Goal: Transaction & Acquisition: Purchase product/service

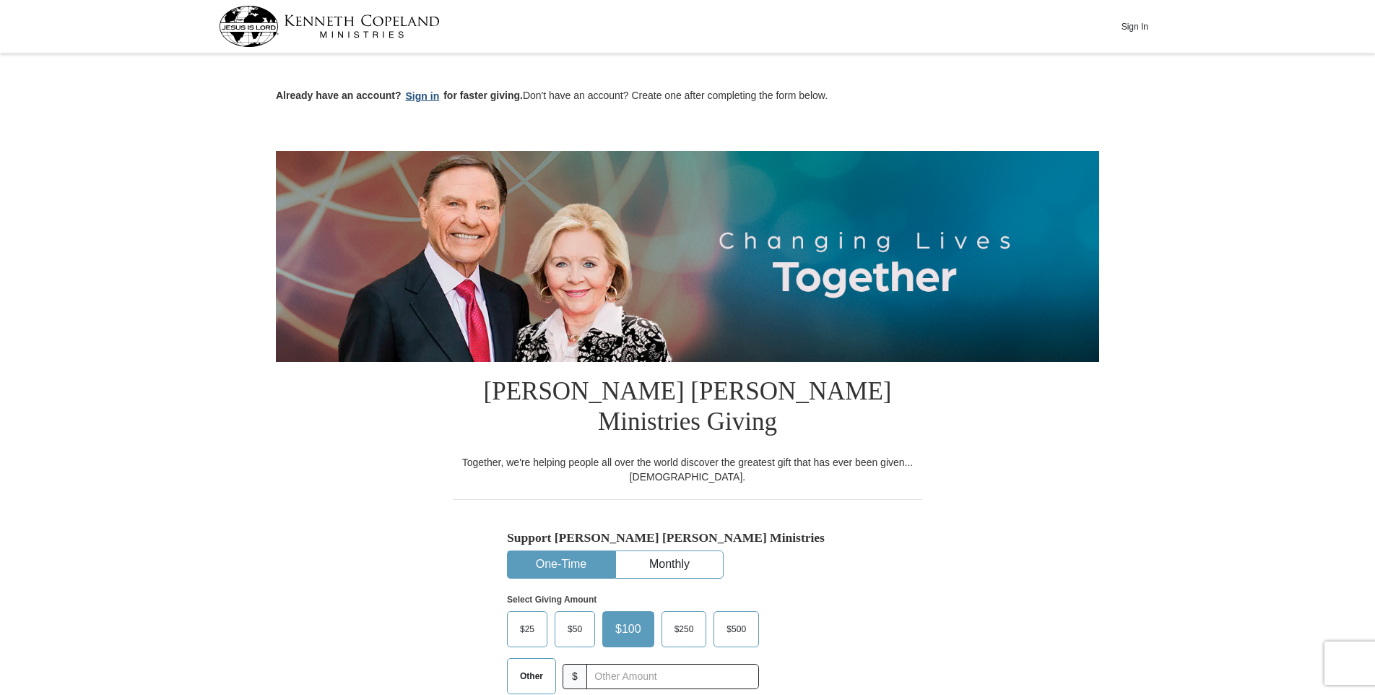
click at [419, 99] on button "Sign in" at bounding box center [423, 96] width 43 height 17
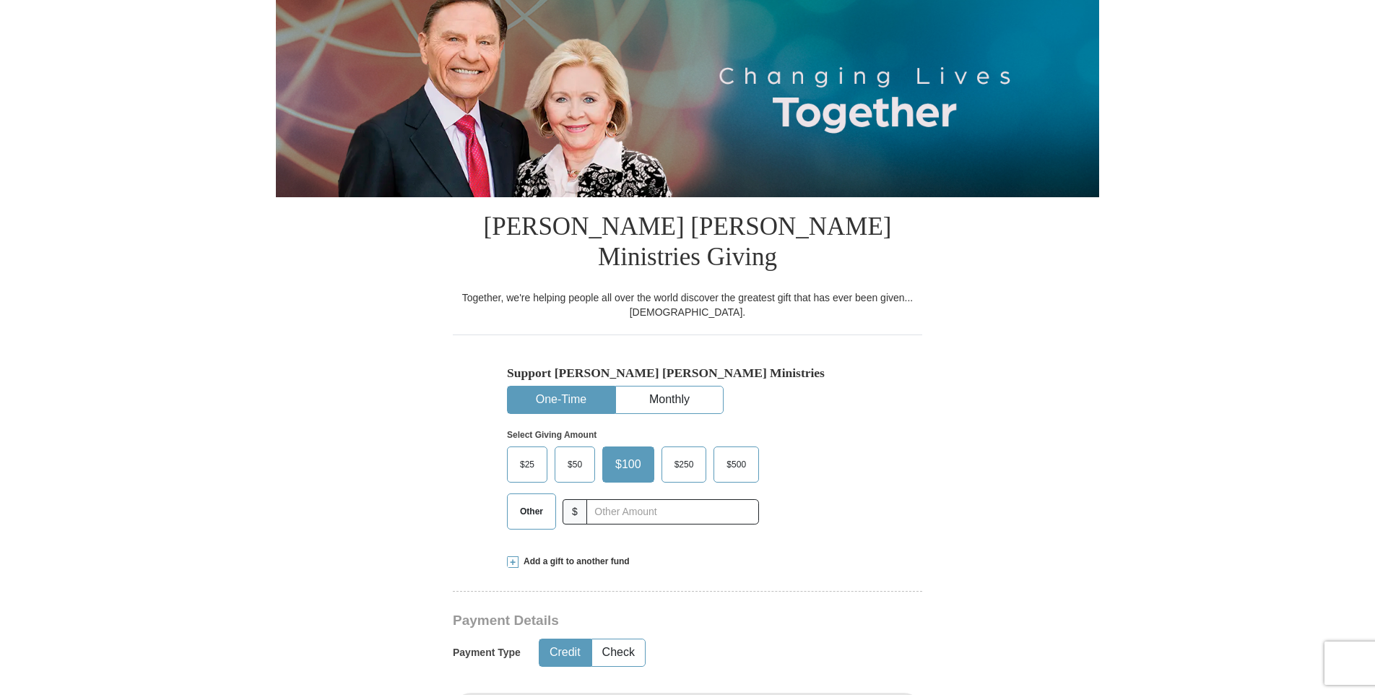
select select "TX"
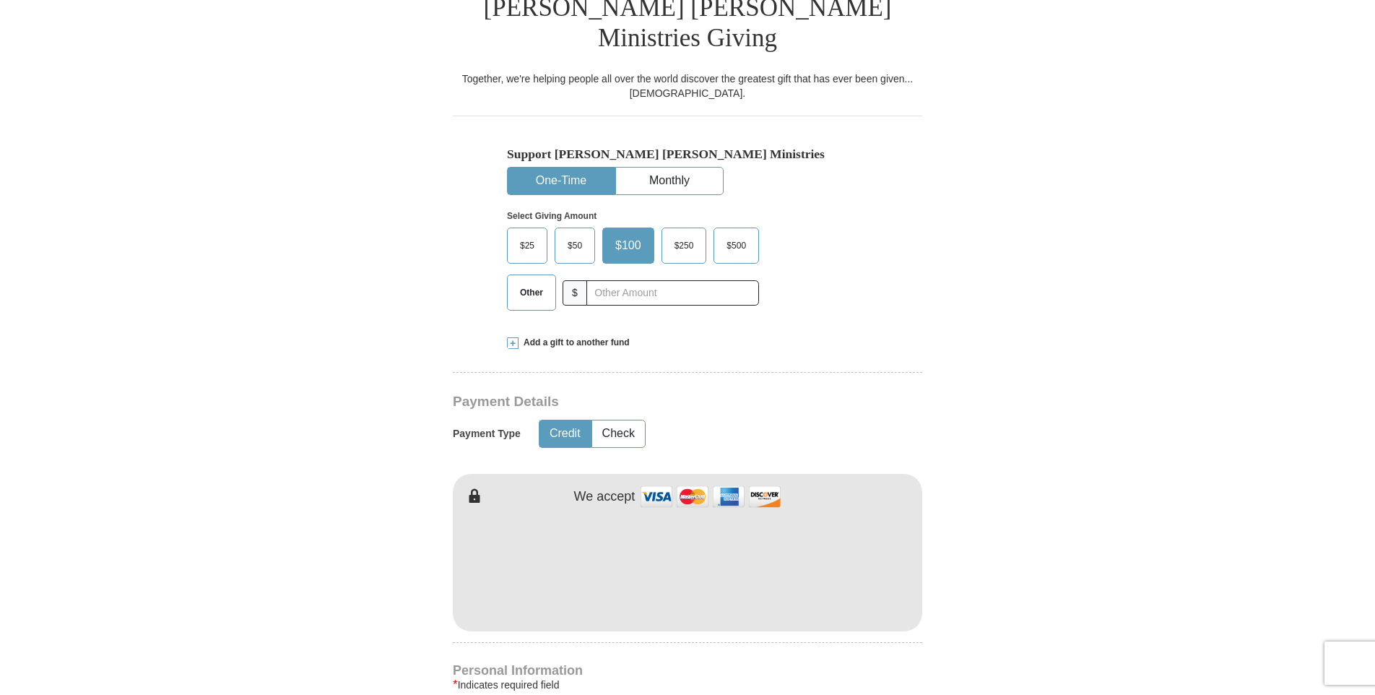
scroll to position [385, 0]
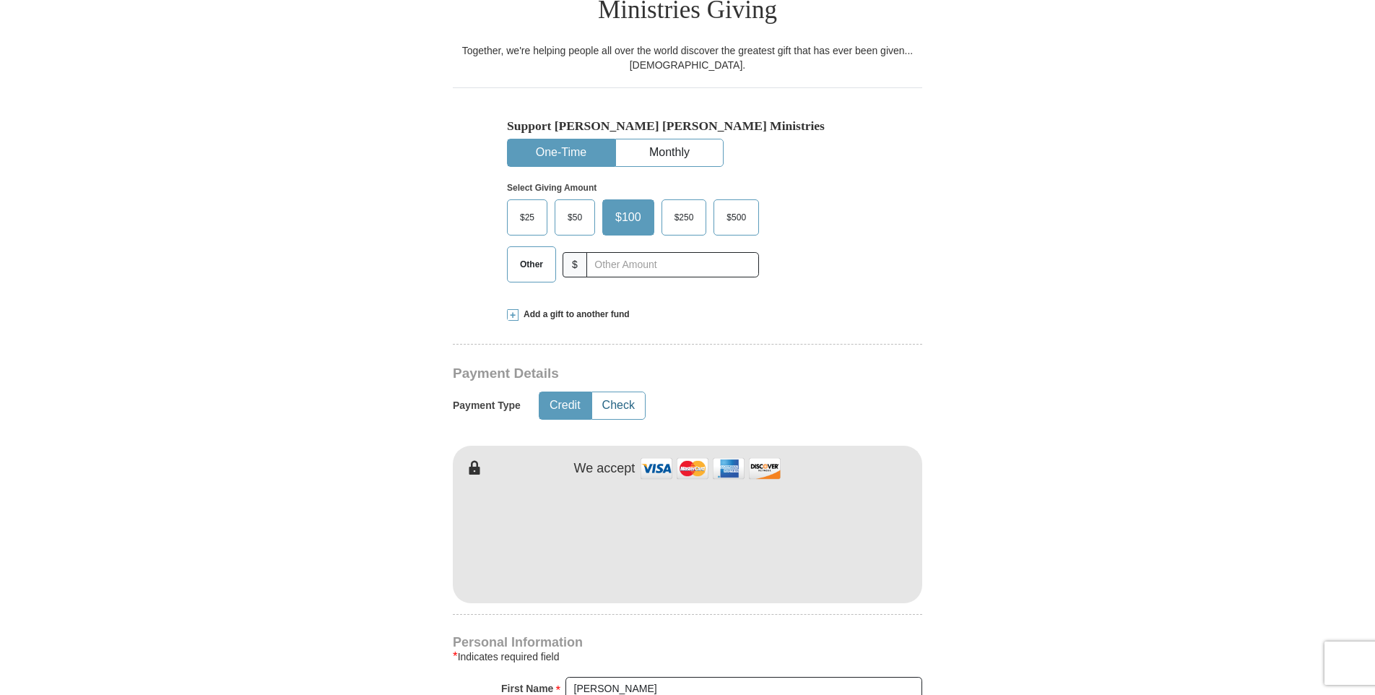
click at [605, 392] on button "Check" at bounding box center [618, 405] width 53 height 27
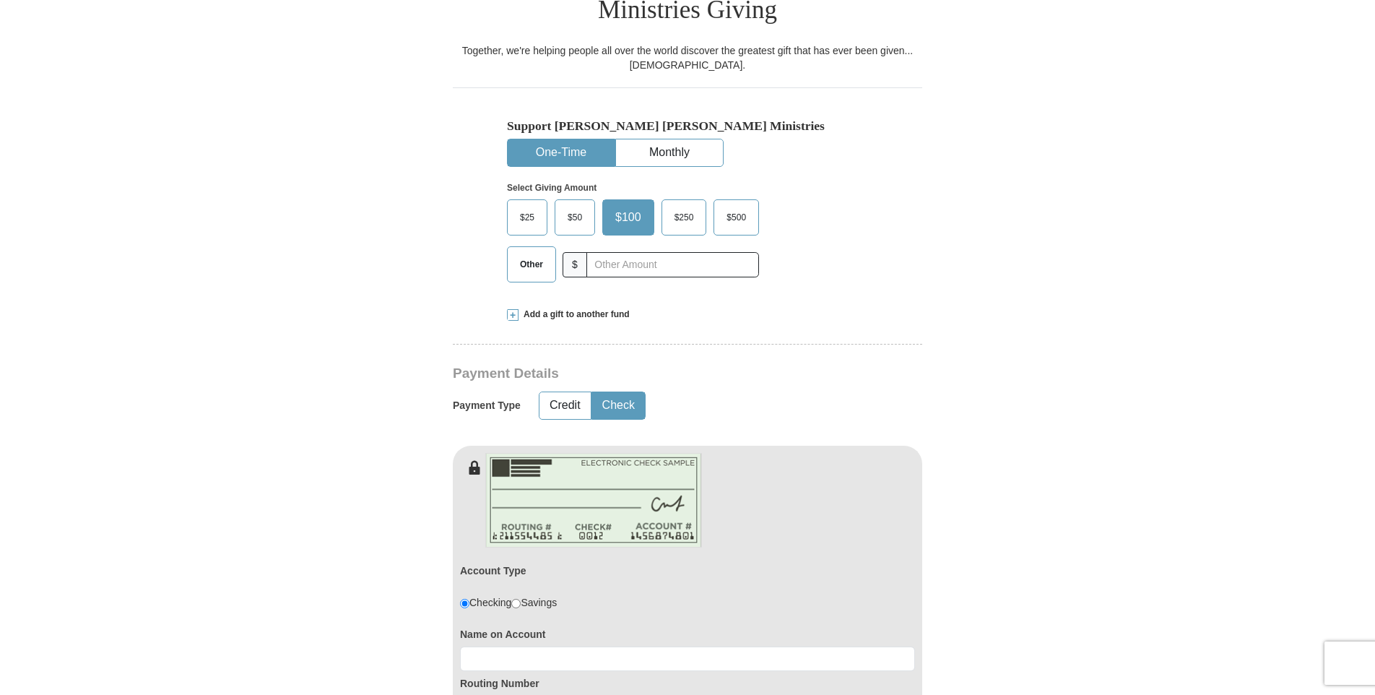
click at [524, 207] on span "$25" at bounding box center [527, 218] width 29 height 22
click at [0, 0] on input "$25" at bounding box center [0, 0] width 0 height 0
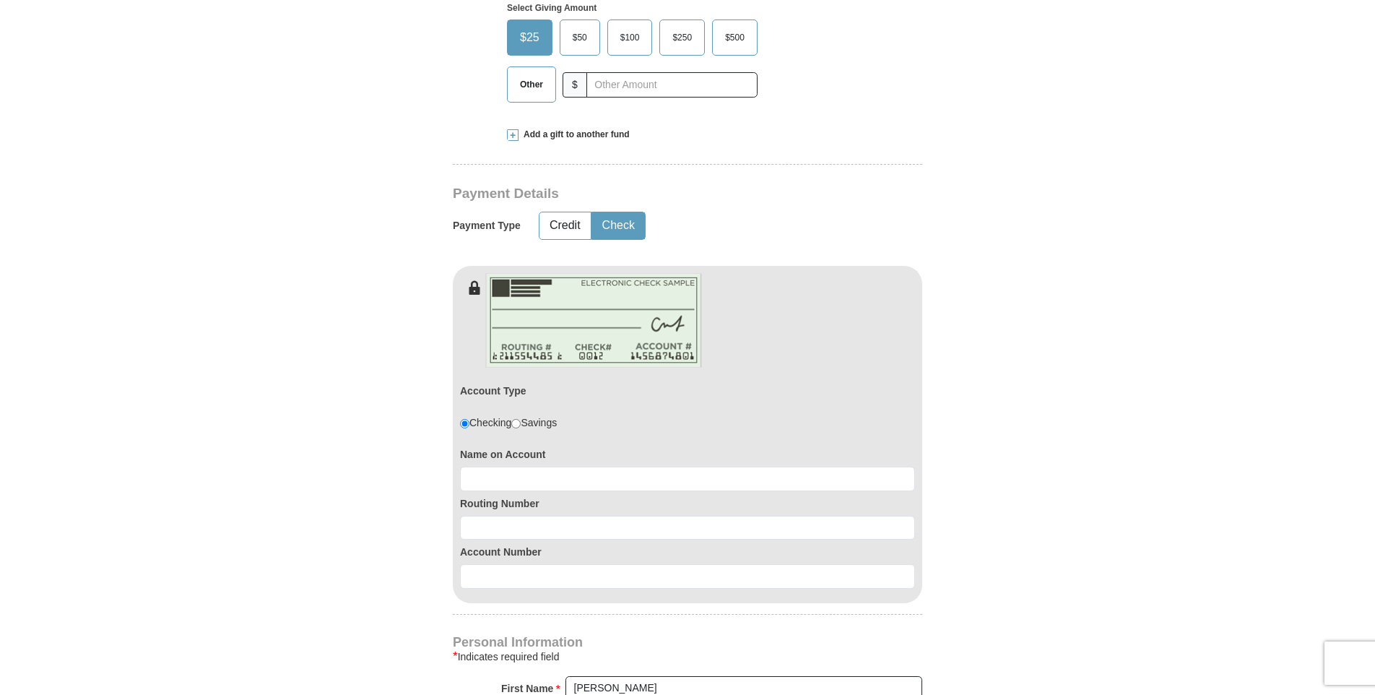
scroll to position [578, 0]
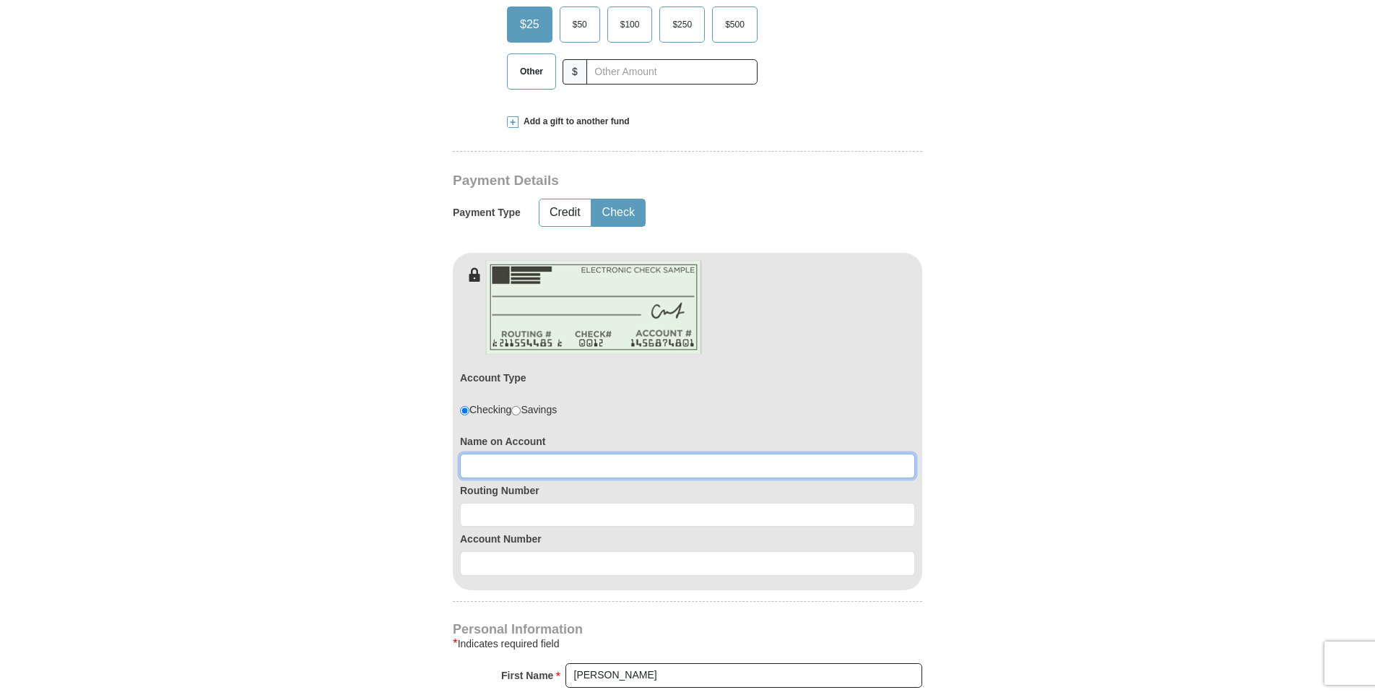
click at [529, 454] on input at bounding box center [687, 466] width 455 height 25
type input "BARBARA A GREEN"
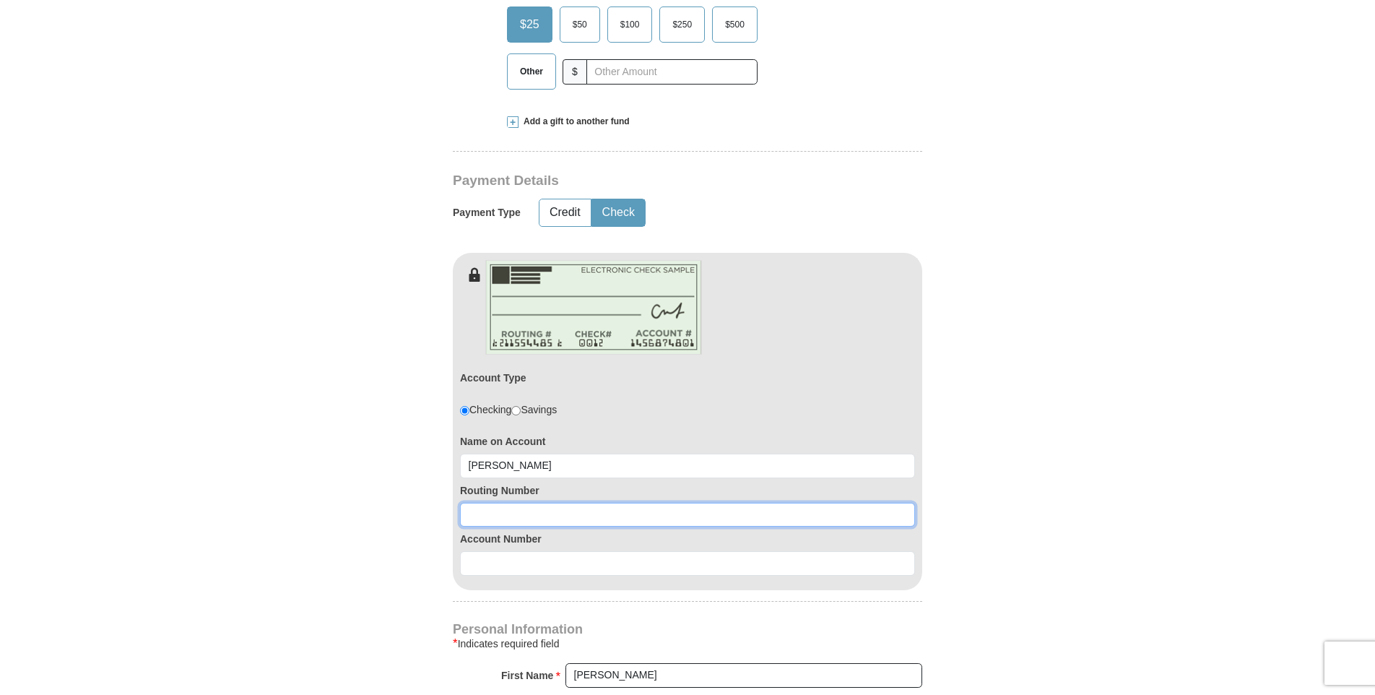
click at [516, 503] on input at bounding box center [687, 515] width 455 height 25
type input "311981614"
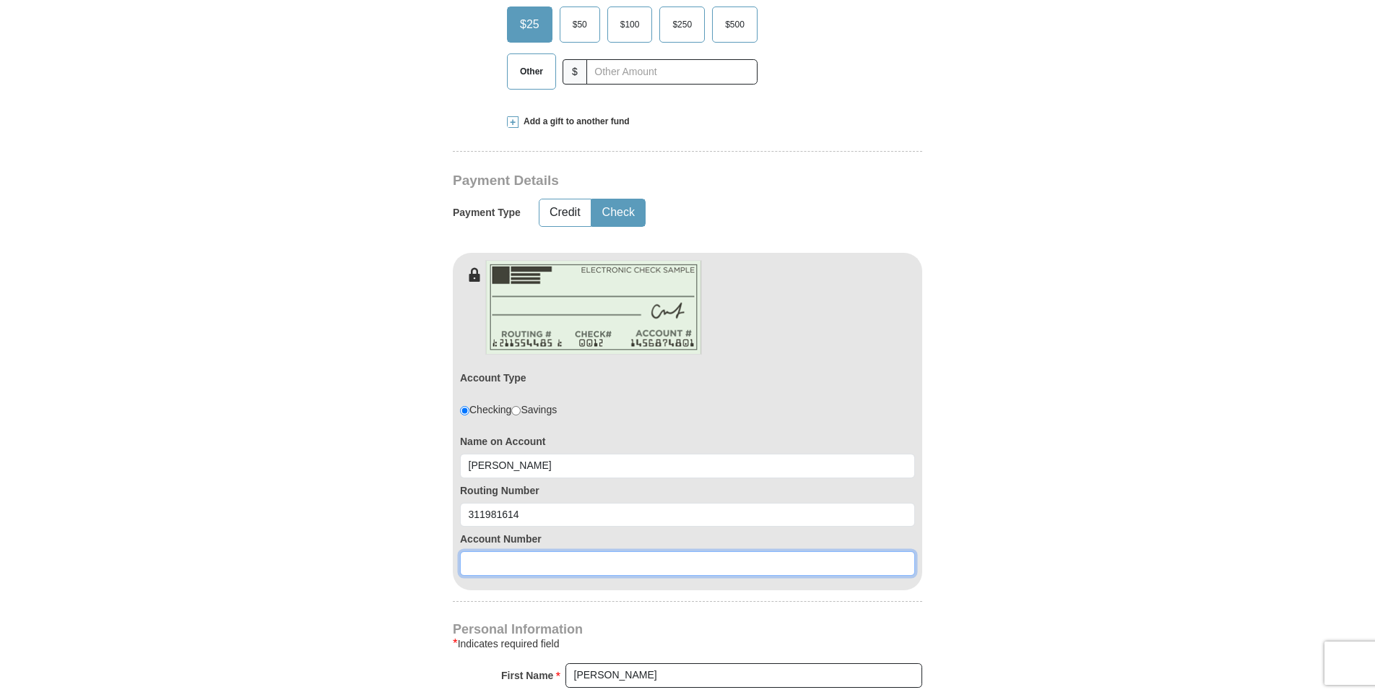
click at [555, 551] on input at bounding box center [687, 563] width 455 height 25
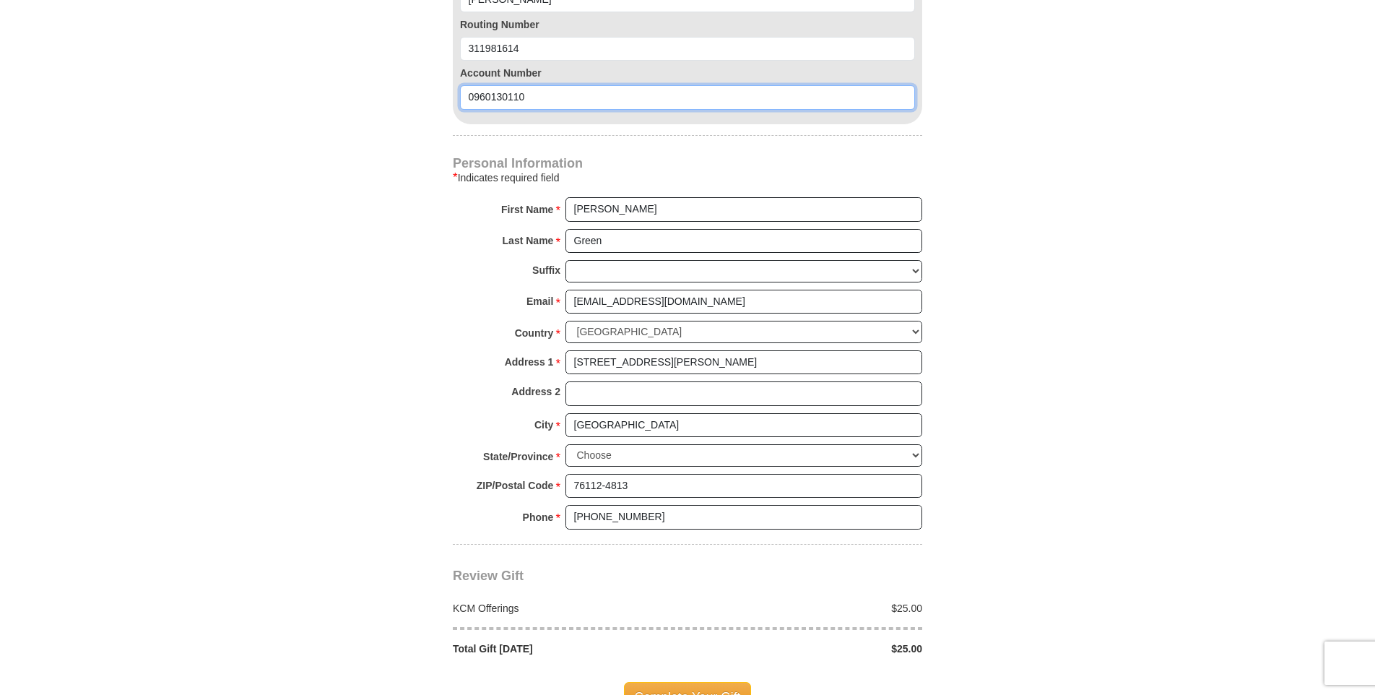
scroll to position [1060, 0]
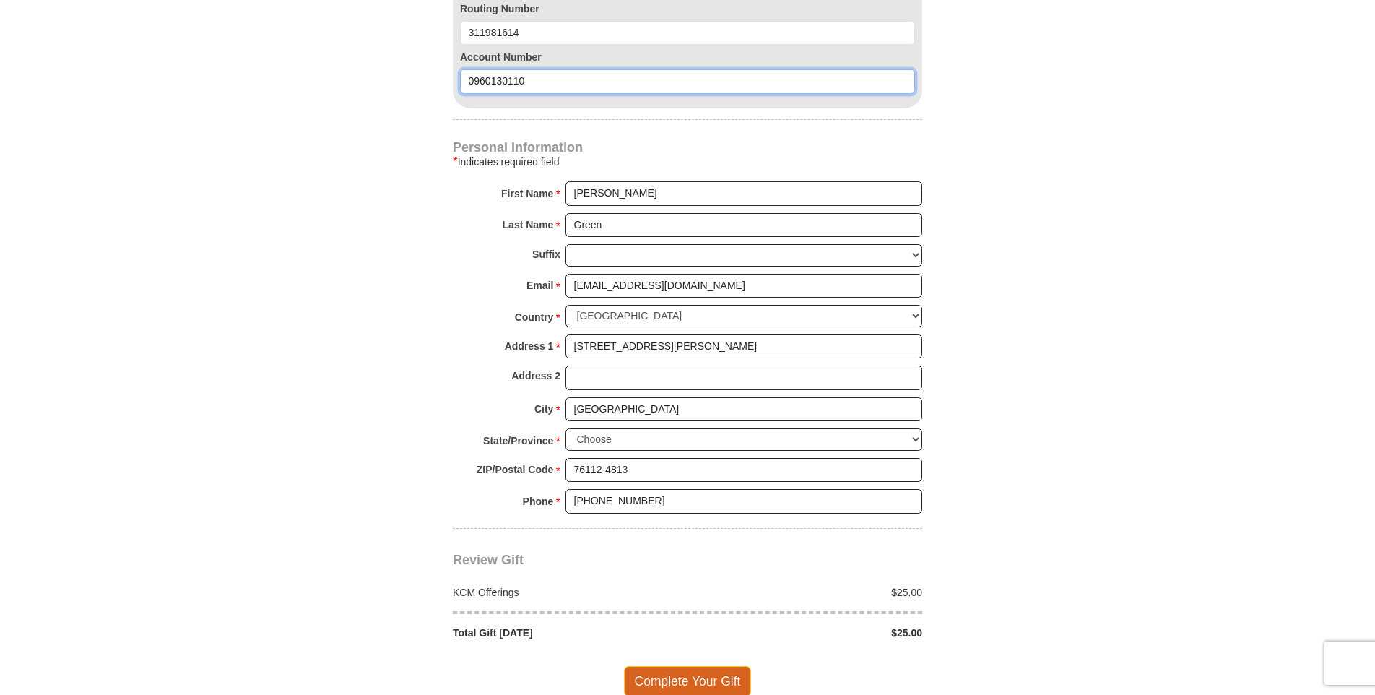
type input "0960130110"
click at [684, 666] on span "Complete Your Gift" at bounding box center [688, 681] width 128 height 30
